Goal: Task Accomplishment & Management: Manage account settings

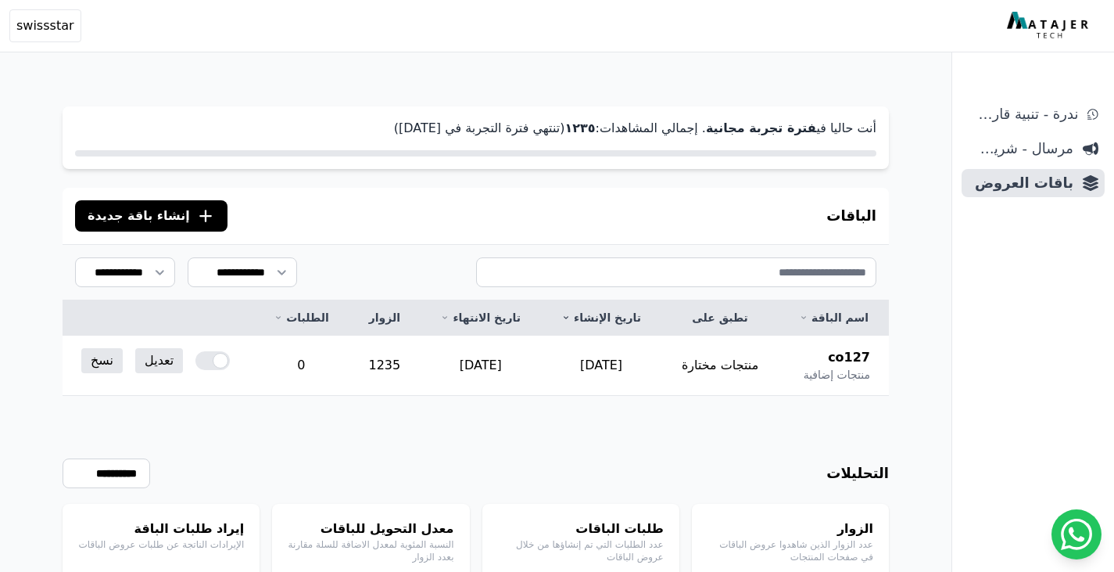
scroll to position [75, 0]
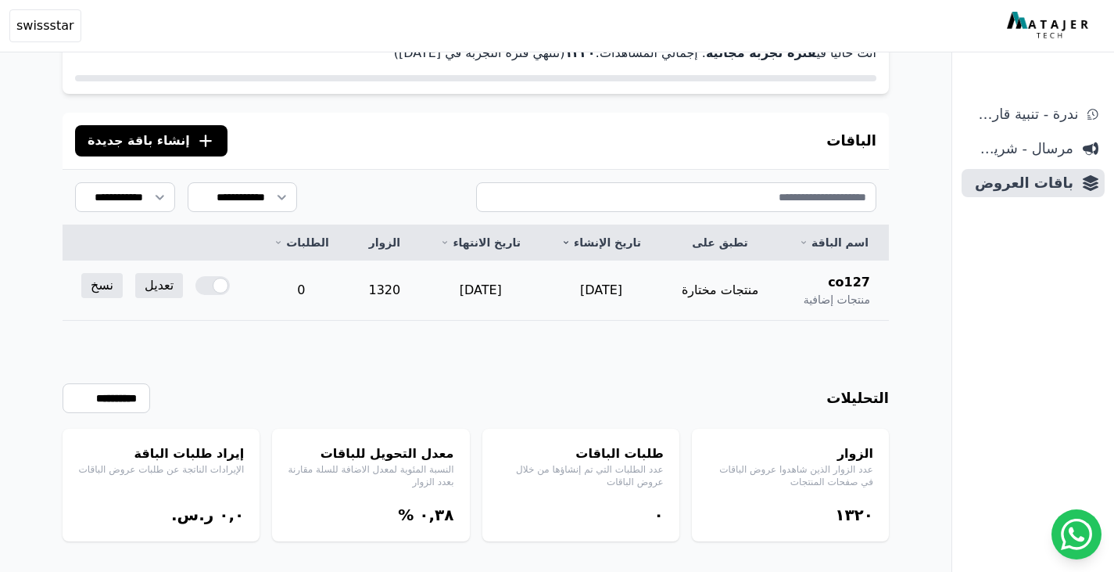
click at [386, 299] on td "1320" at bounding box center [384, 290] width 71 height 60
click at [401, 296] on td "1320" at bounding box center [384, 290] width 71 height 60
click at [847, 275] on span "co127" at bounding box center [849, 282] width 42 height 19
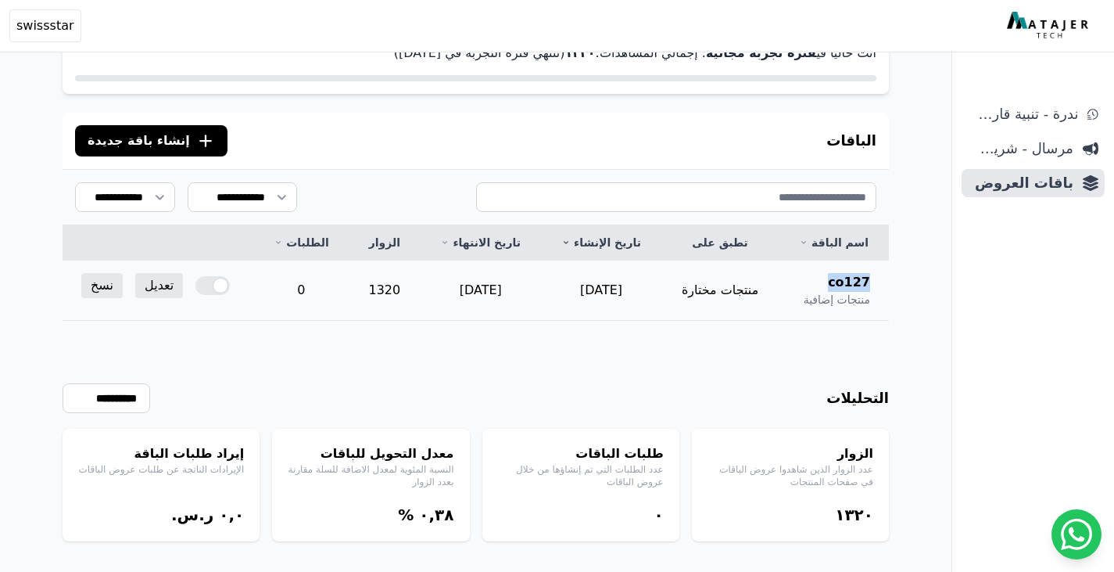
click at [847, 275] on span "co127" at bounding box center [849, 282] width 42 height 19
click at [149, 287] on link "تعديل" at bounding box center [159, 285] width 48 height 25
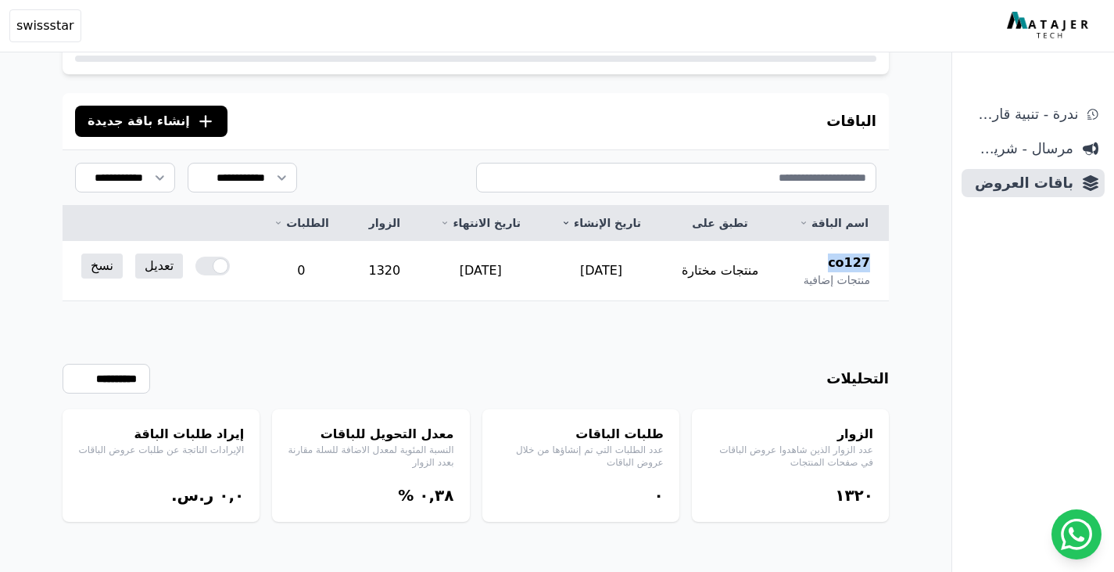
scroll to position [0, 0]
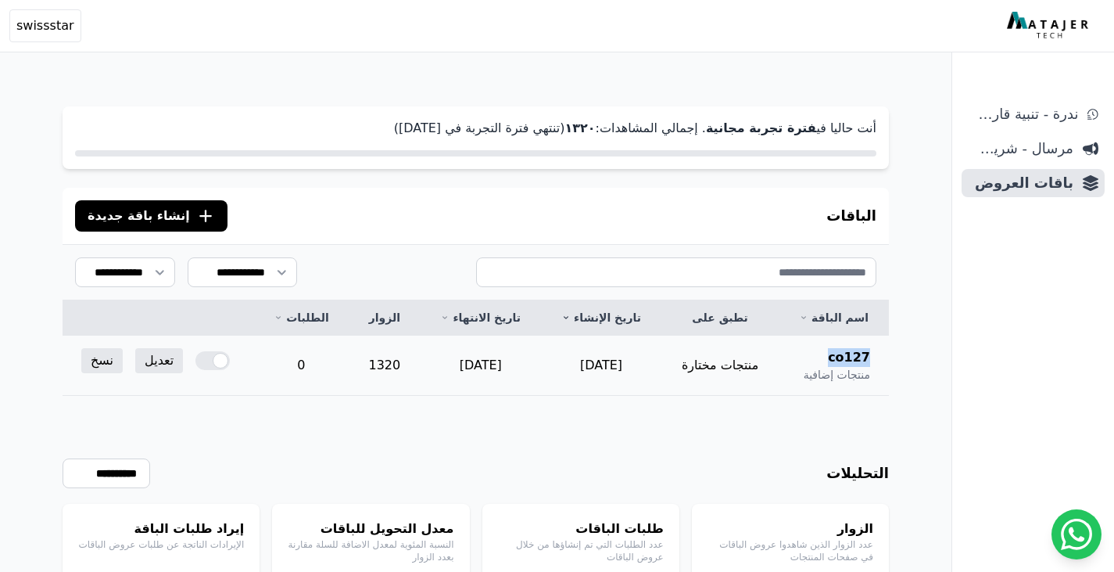
click at [845, 350] on span "co127" at bounding box center [849, 357] width 42 height 19
click at [853, 368] on span "منتجات إضافية" at bounding box center [837, 375] width 66 height 16
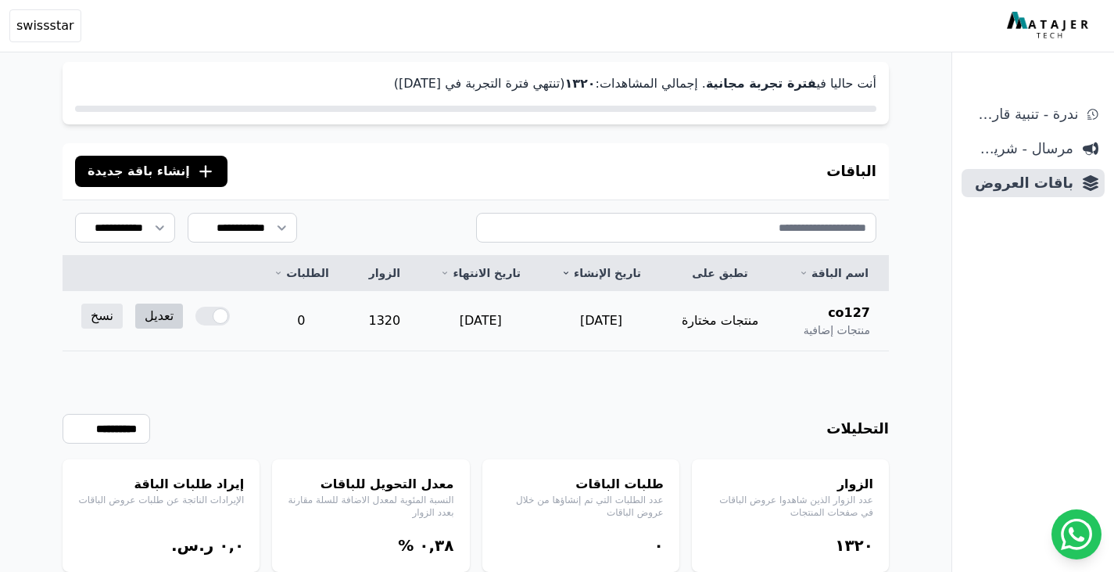
click at [155, 317] on link "تعديل" at bounding box center [159, 315] width 48 height 25
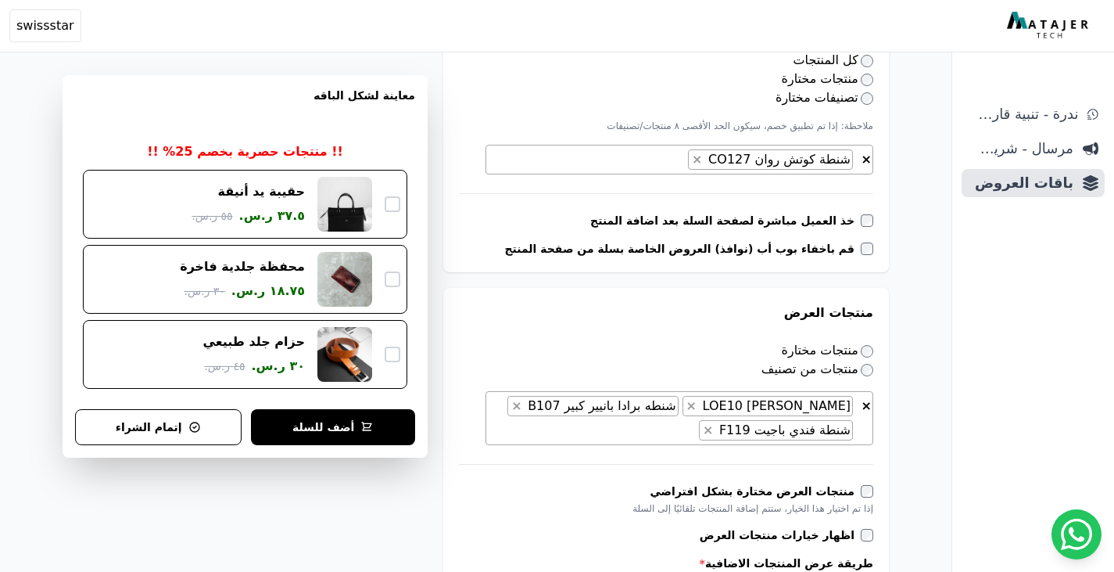
scroll to position [500, 0]
